Goal: Find specific page/section: Find specific page/section

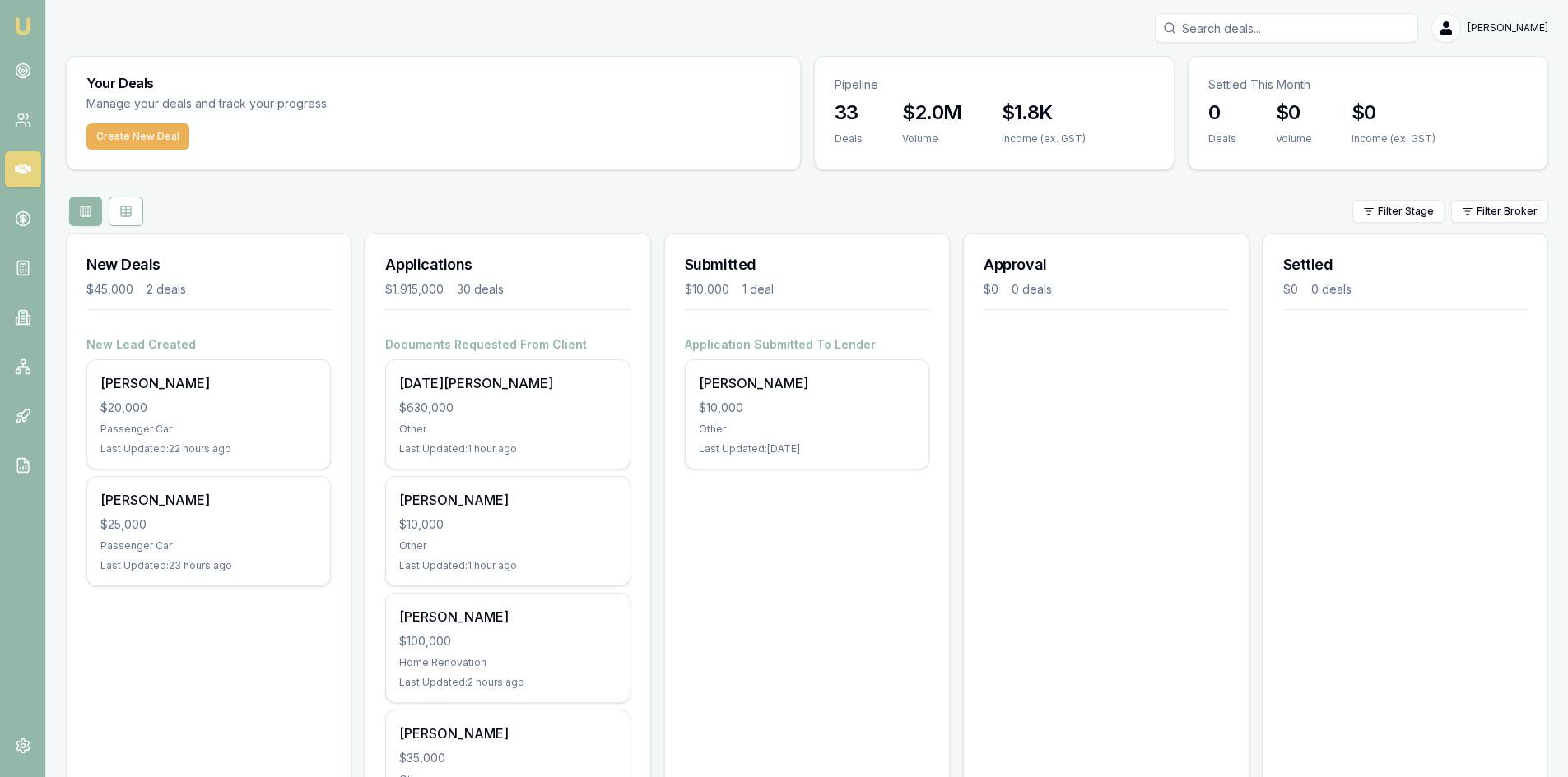
click at [1270, 30] on input "Search deals" at bounding box center [1286, 28] width 263 height 29
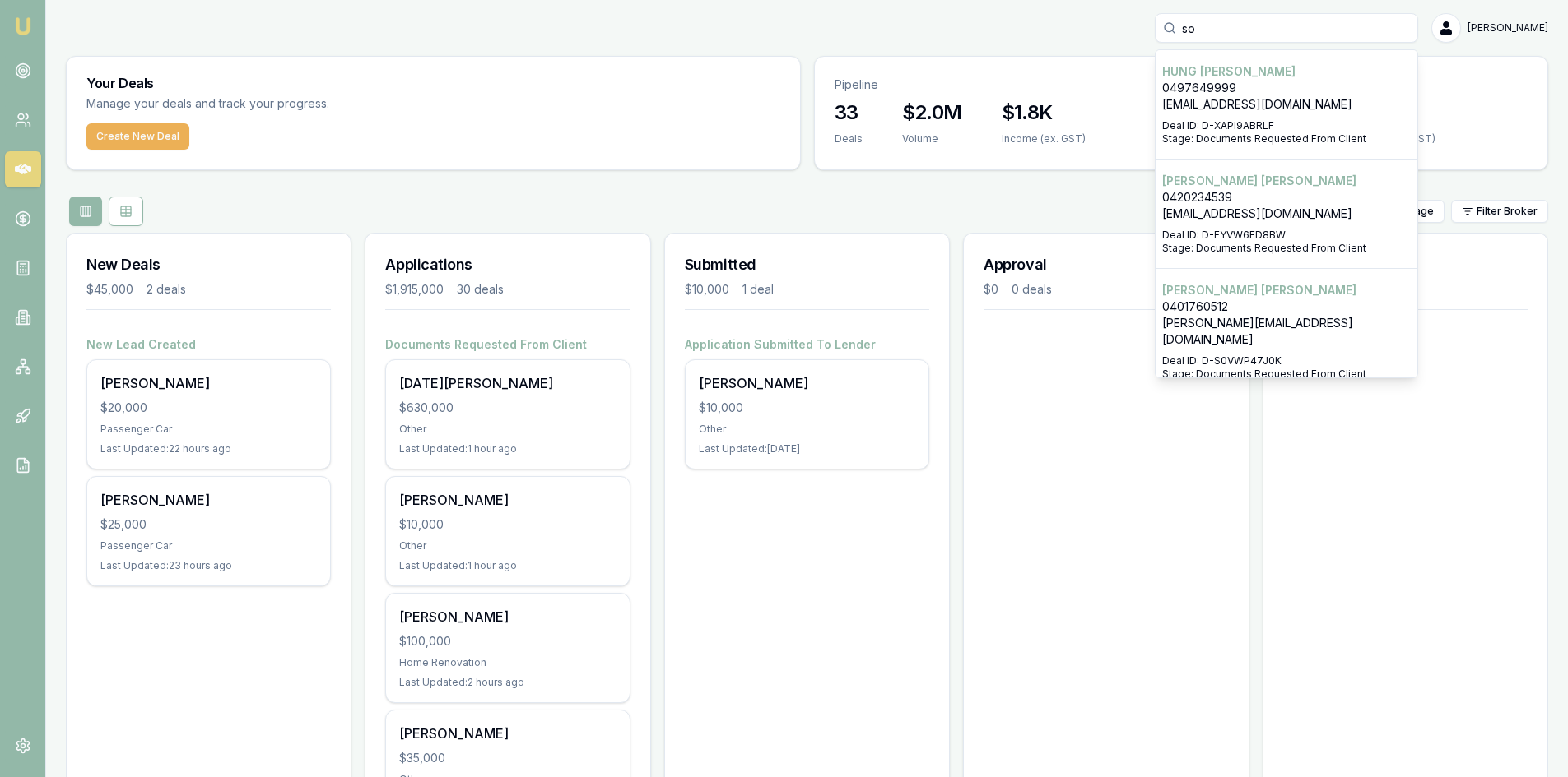
type input "s"
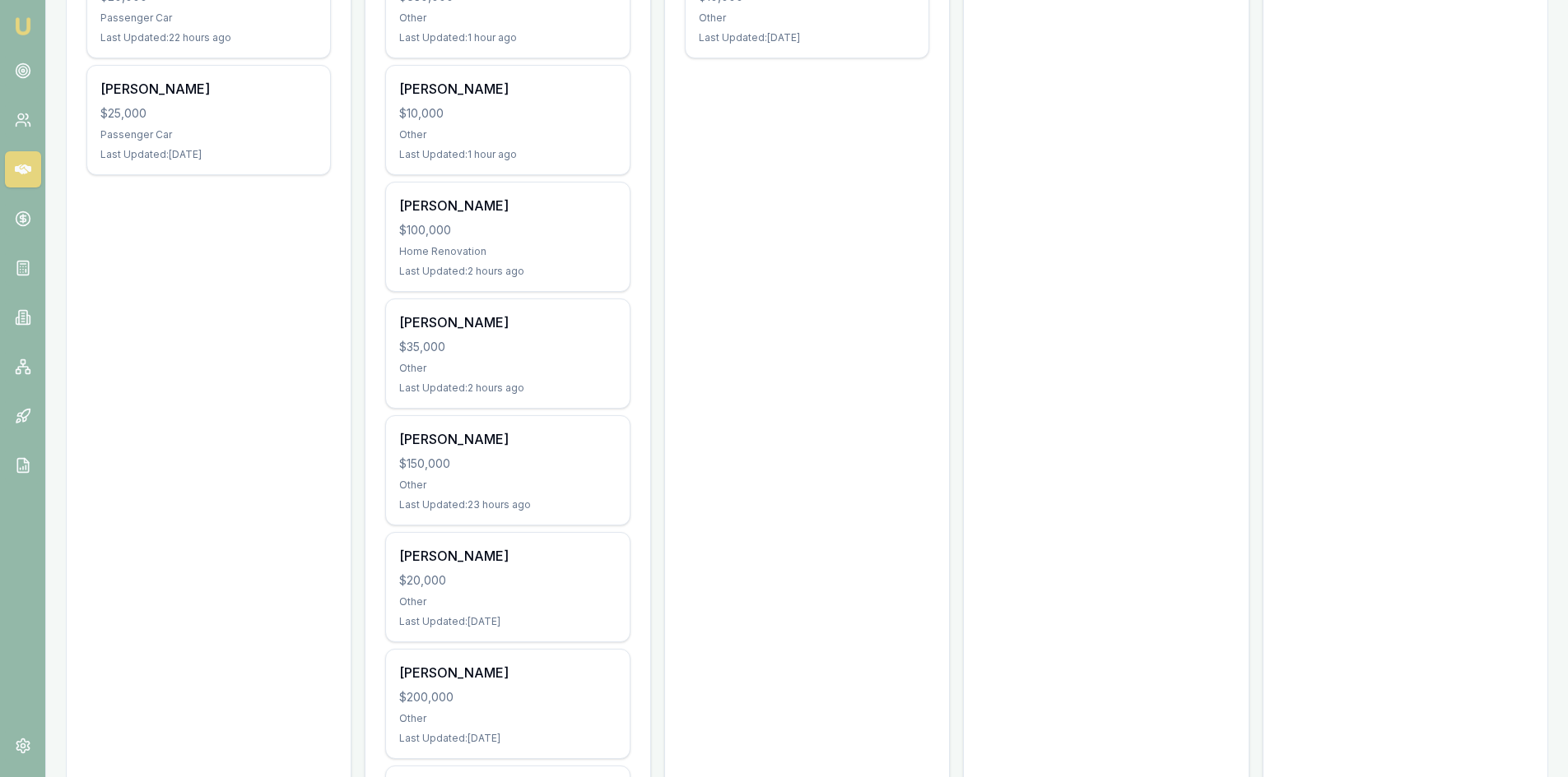
scroll to position [247, 0]
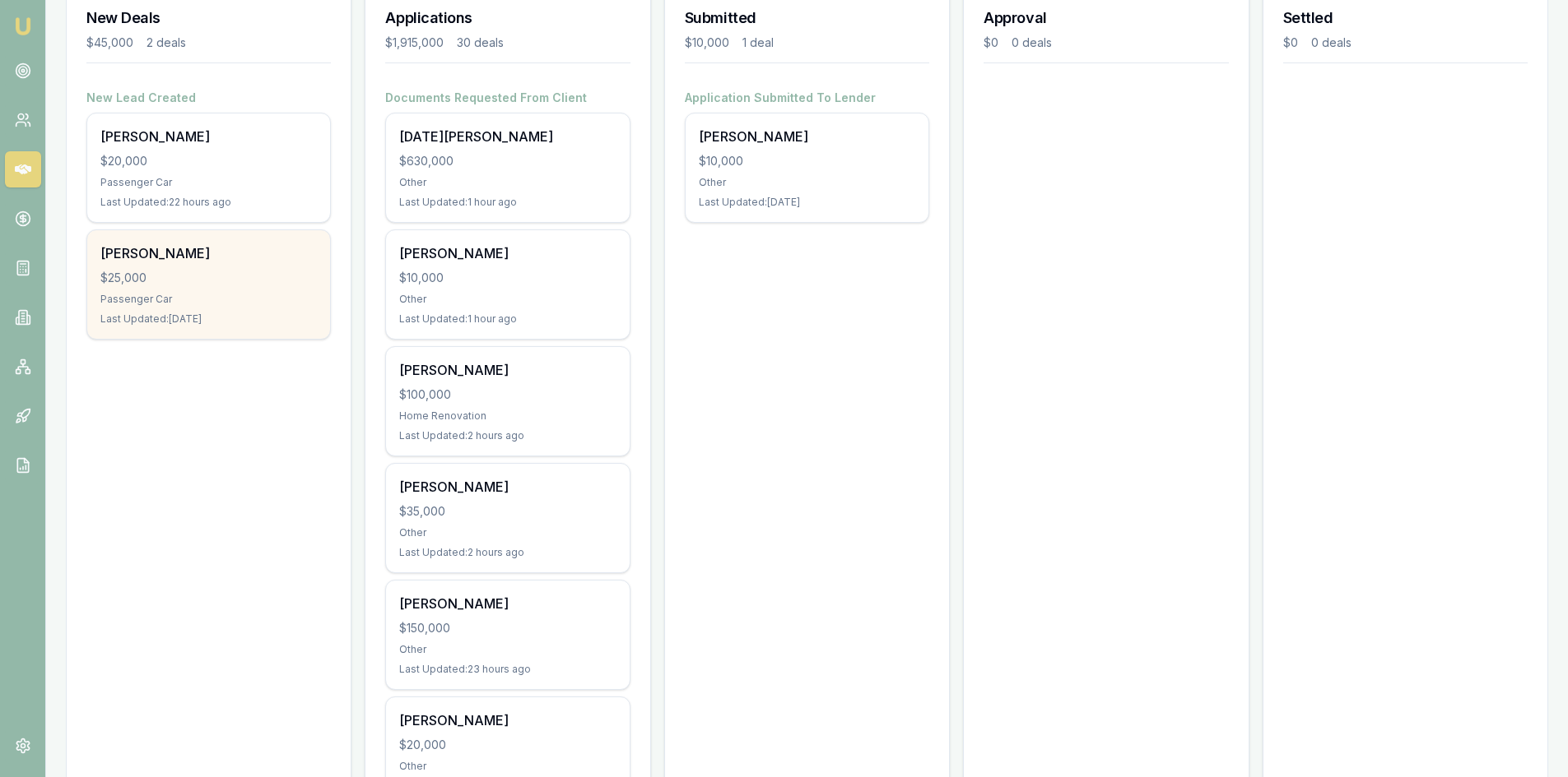
click at [205, 255] on div "[PERSON_NAME]" at bounding box center [209, 253] width 217 height 20
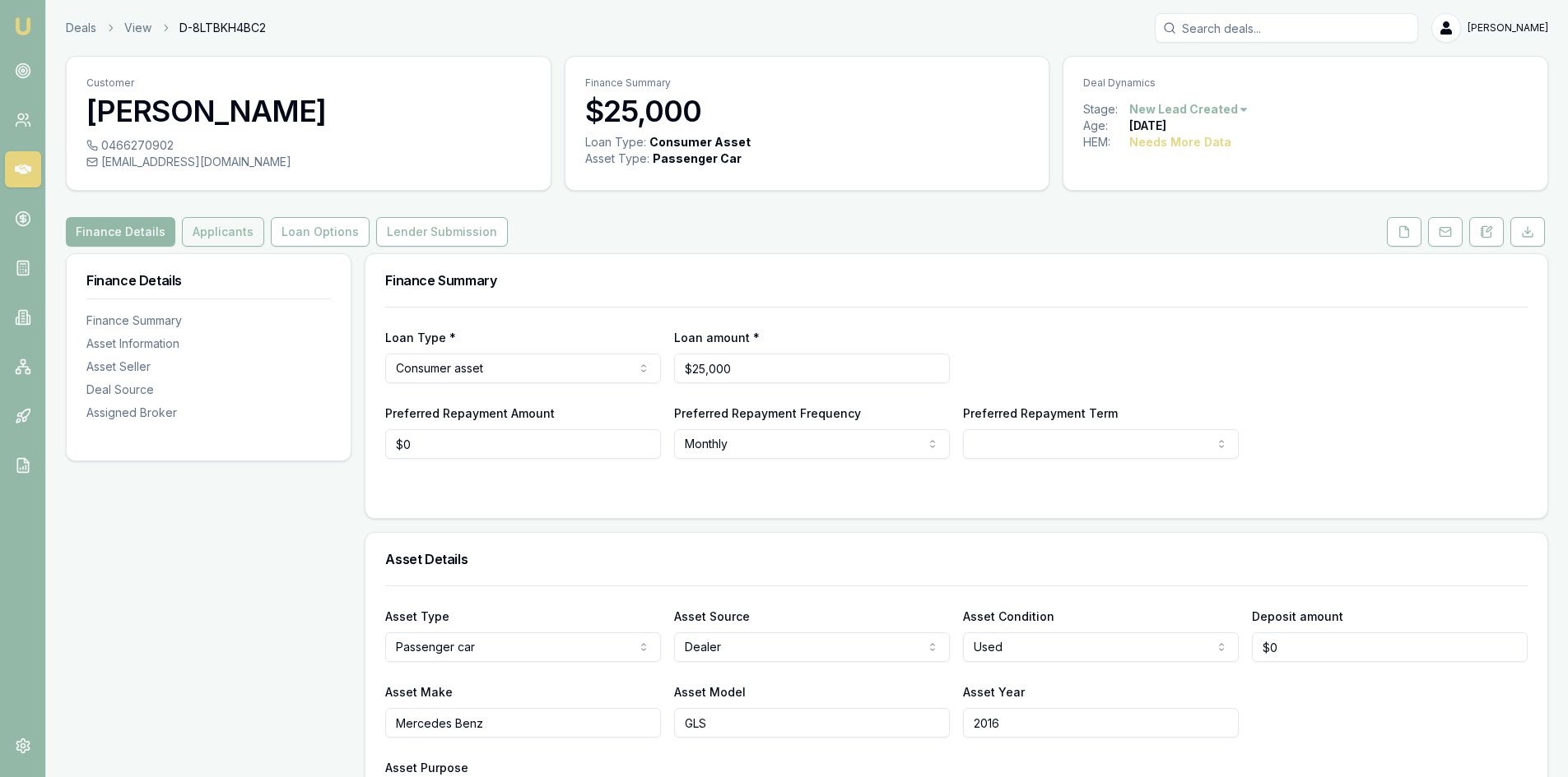
click at [227, 229] on button "Applicants" at bounding box center [223, 232] width 83 height 29
